Goal: Find specific page/section: Find specific page/section

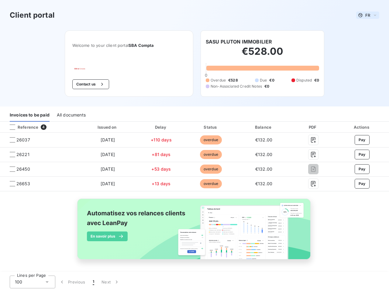
click at [366, 15] on span "FR" at bounding box center [368, 15] width 5 height 5
click at [87, 84] on button "Contact us" at bounding box center [90, 84] width 37 height 10
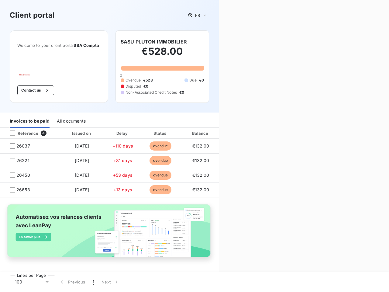
click at [237, 42] on div "Contact us Fill out the form below, and a member of our team will get back to y…" at bounding box center [304, 146] width 170 height 292
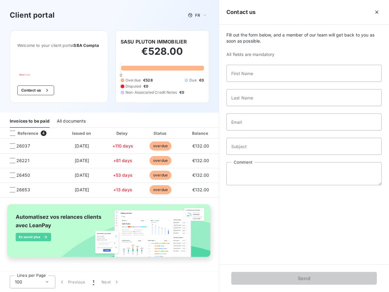
click at [29, 115] on div "Invoices to be paid" at bounding box center [30, 121] width 40 height 13
click at [71, 115] on div "All documents" at bounding box center [71, 121] width 29 height 13
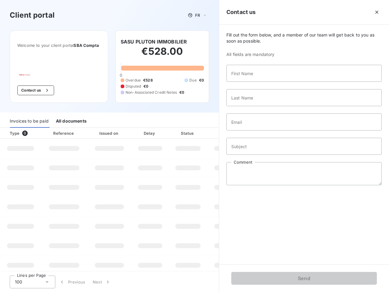
click at [39, 127] on div "Invoices to be paid" at bounding box center [29, 121] width 39 height 13
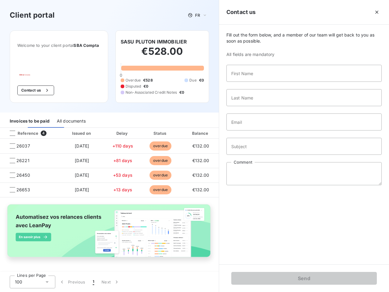
click at [12, 127] on div "Invoices to be paid" at bounding box center [30, 121] width 40 height 13
click at [106, 127] on div "Invoices to be paid All documents" at bounding box center [109, 121] width 219 height 13
click at [159, 127] on div "Invoices to be paid All documents" at bounding box center [109, 121] width 219 height 13
click at [208, 127] on div "Invoices to be paid All documents" at bounding box center [109, 121] width 219 height 13
